Goal: Use online tool/utility: Use online tool/utility

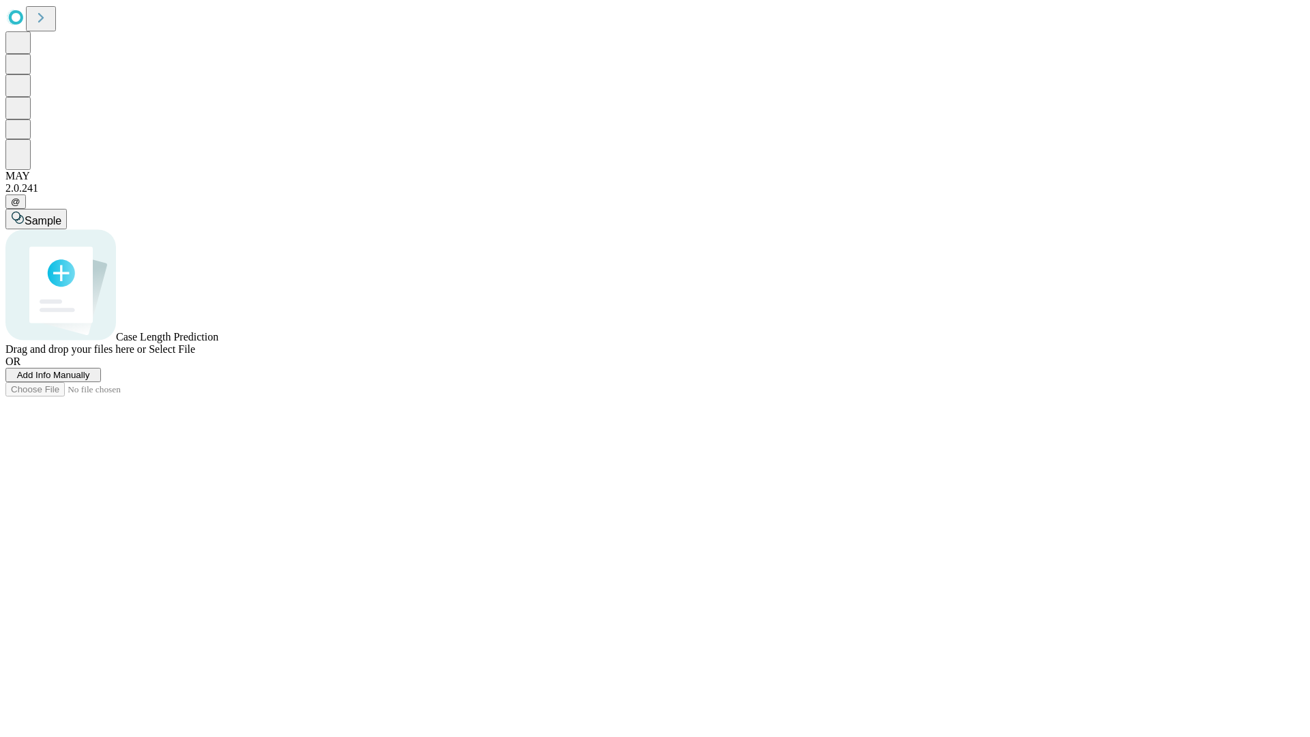
click at [195, 355] on span "Select File" at bounding box center [172, 349] width 46 height 12
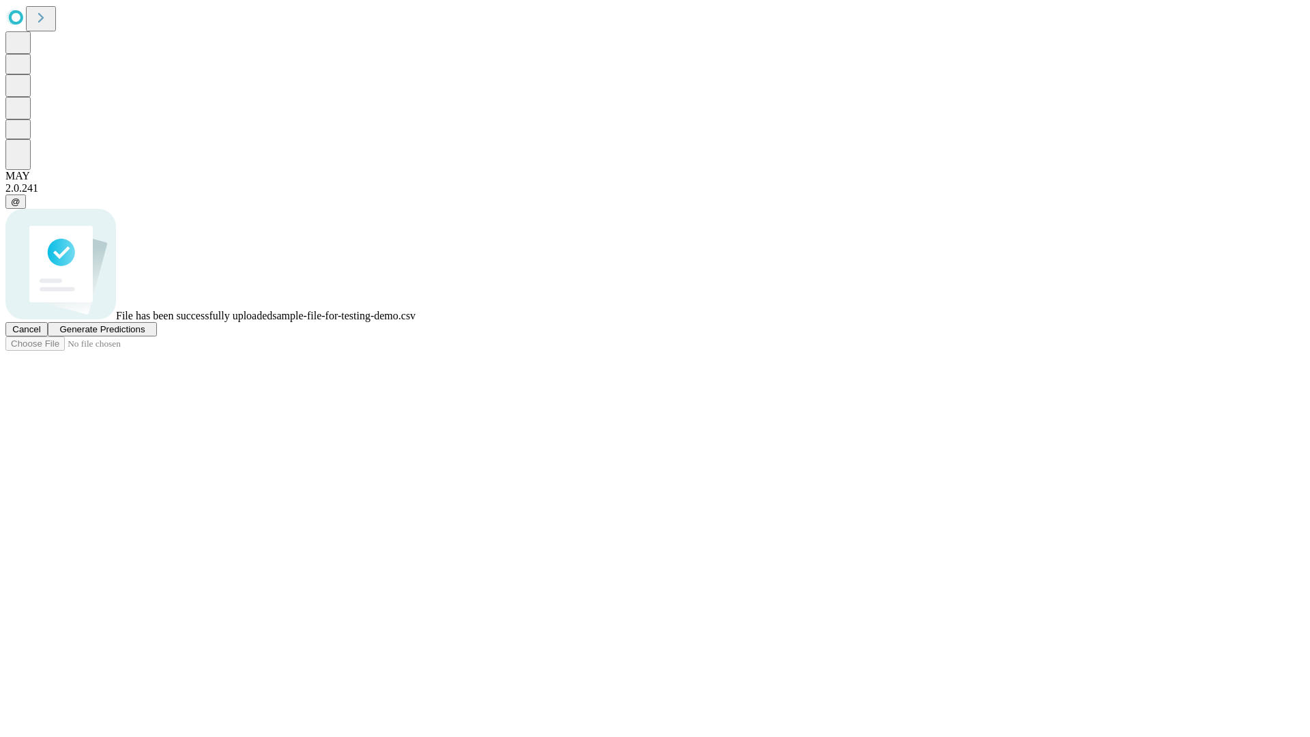
click at [145, 334] on span "Generate Predictions" at bounding box center [101, 329] width 85 height 10
